Goal: Information Seeking & Learning: Find specific fact

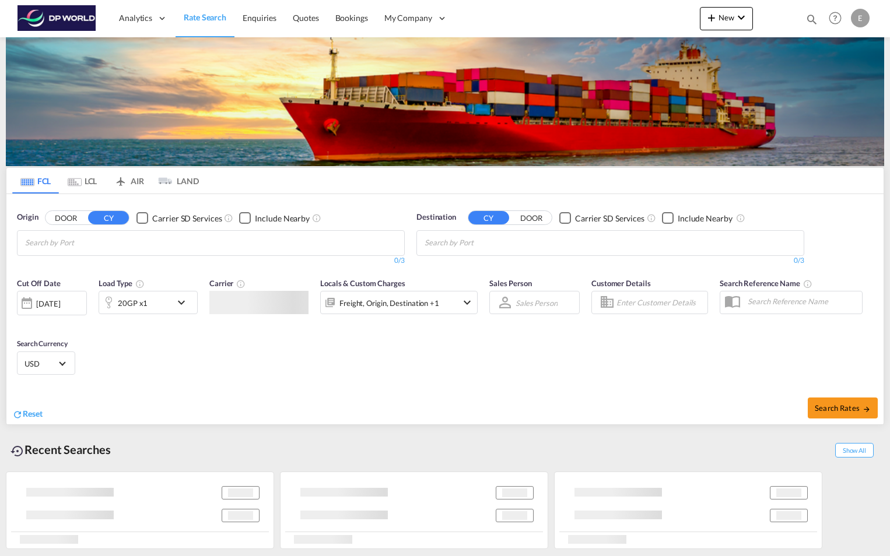
click at [137, 240] on md-chips-wrap "Chips container with autocompletion. Enter the text area, type text to search, …" at bounding box center [81, 242] width 117 height 22
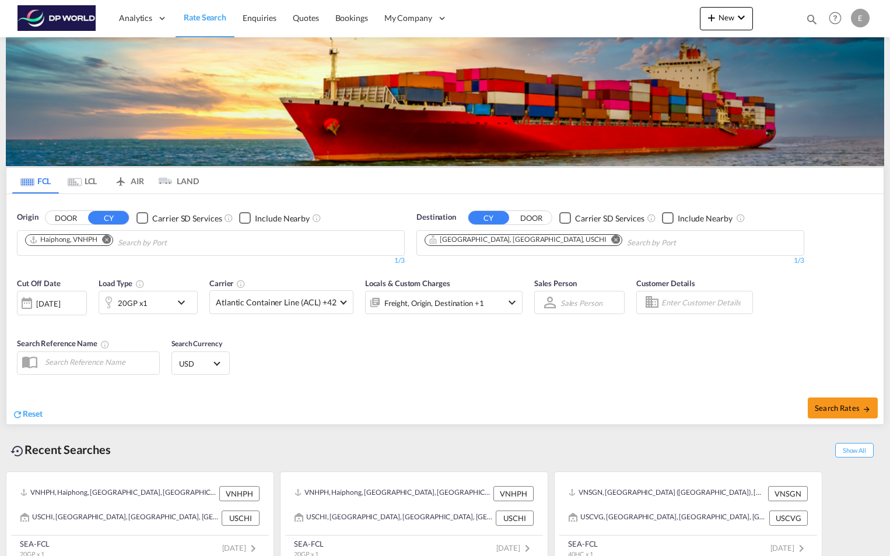
click at [108, 240] on md-icon "Remove" at bounding box center [107, 239] width 9 height 9
click at [108, 240] on body "Analytics Reports Dashboard Rate Search Enquiries Quotes Bookings" at bounding box center [445, 278] width 890 height 556
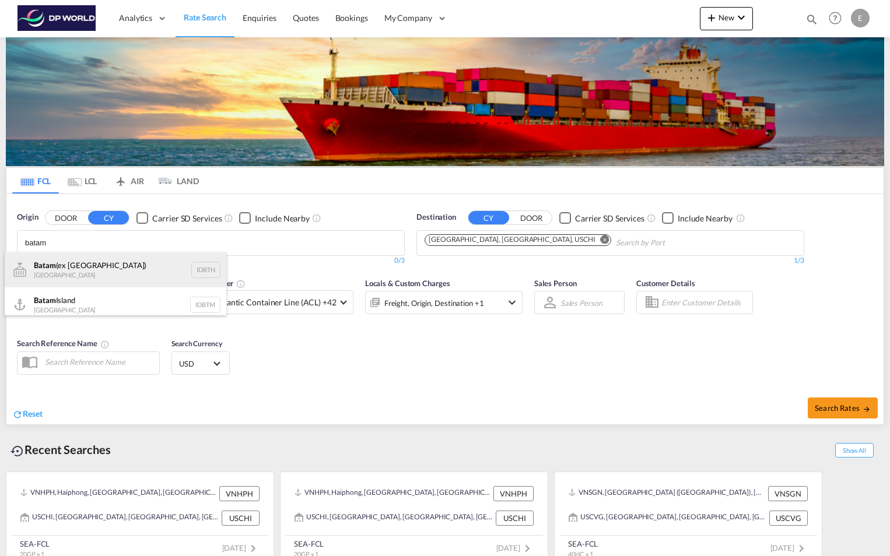
type input "batam"
click at [117, 272] on div "Batam (ex [GEOGRAPHIC_DATA]) [GEOGRAPHIC_DATA] IDBTH" at bounding box center [116, 269] width 222 height 35
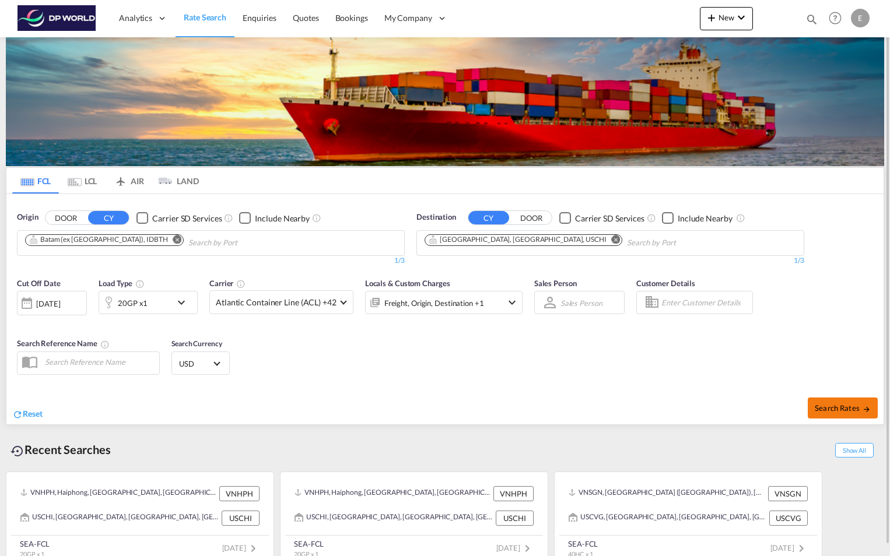
click at [840, 408] on span "Search Rates" at bounding box center [843, 407] width 56 height 9
type input "IDBTH to USCHI / [DATE]"
